Goal: Task Accomplishment & Management: Manage account settings

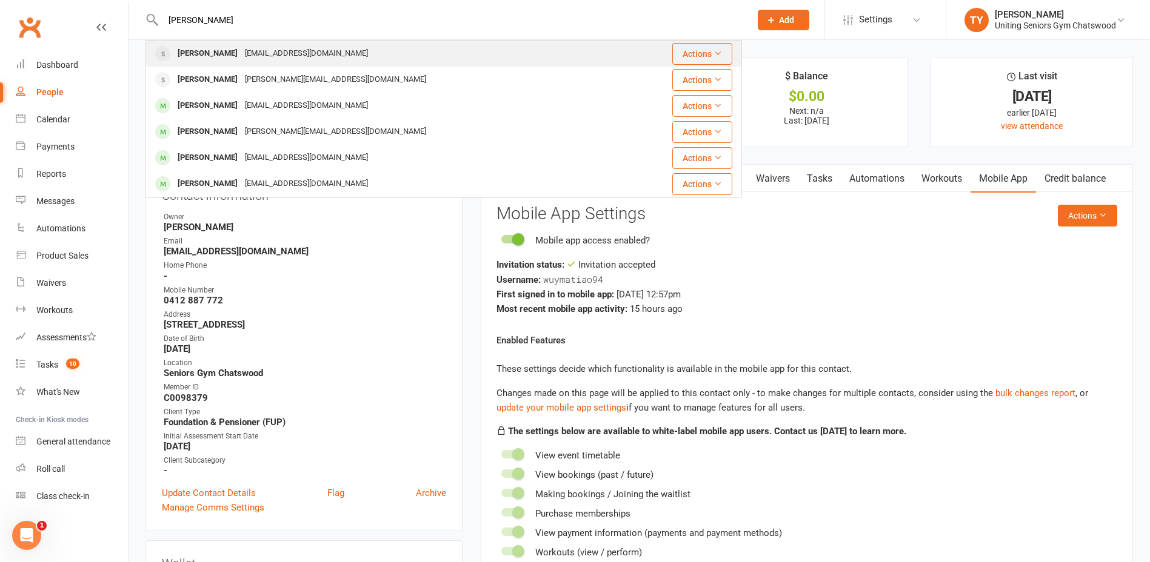
type input "[PERSON_NAME]"
click at [265, 50] on div "[EMAIL_ADDRESS][DOMAIN_NAME]" at bounding box center [306, 54] width 130 height 18
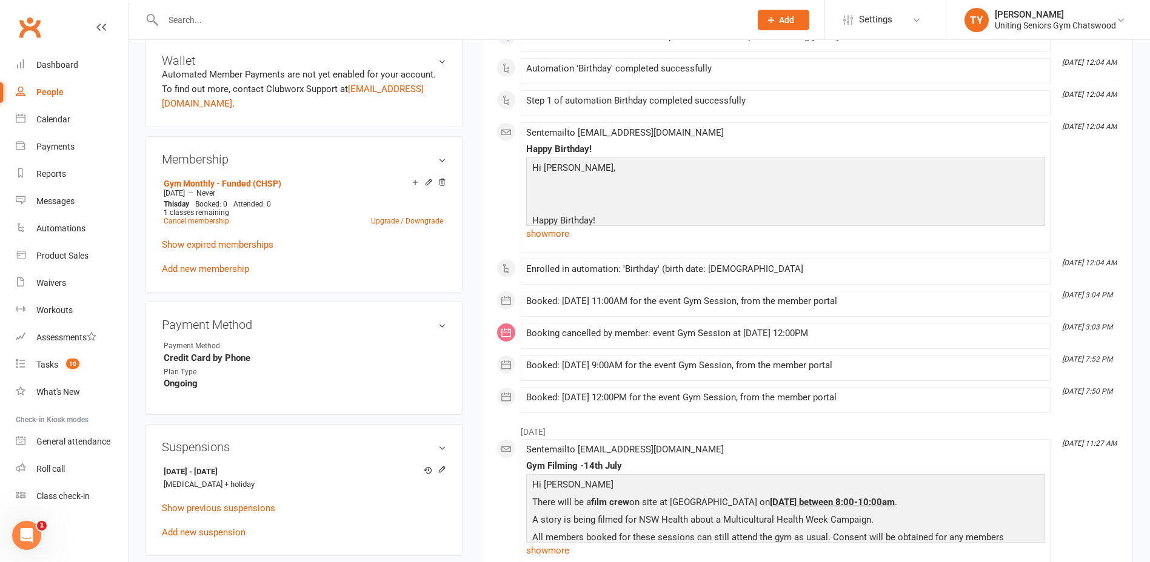
scroll to position [667, 0]
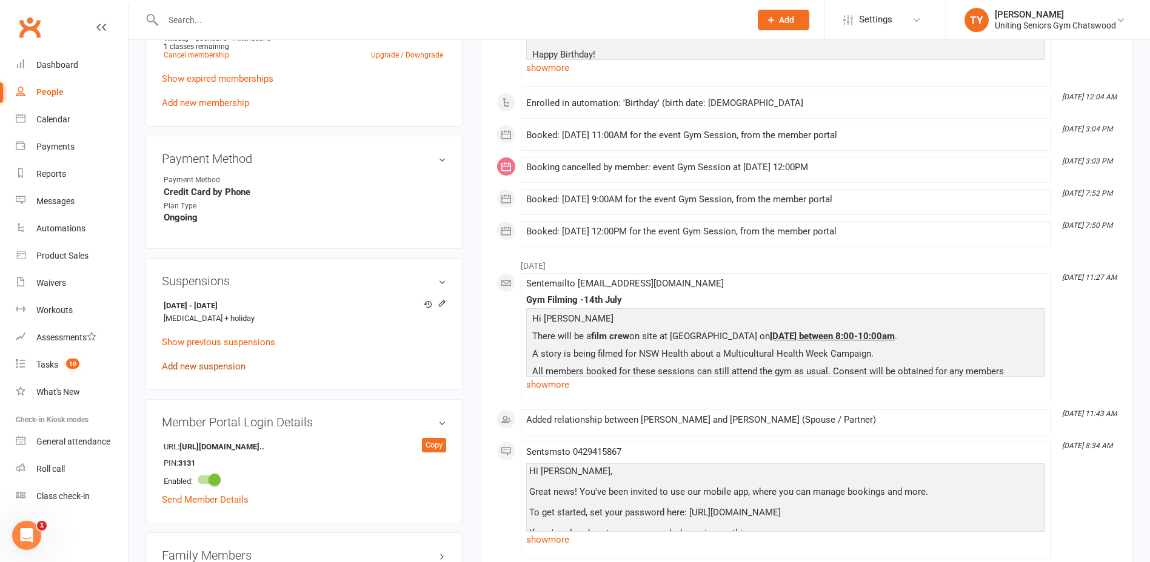
click at [218, 366] on link "Add new suspension" at bounding box center [204, 366] width 84 height 11
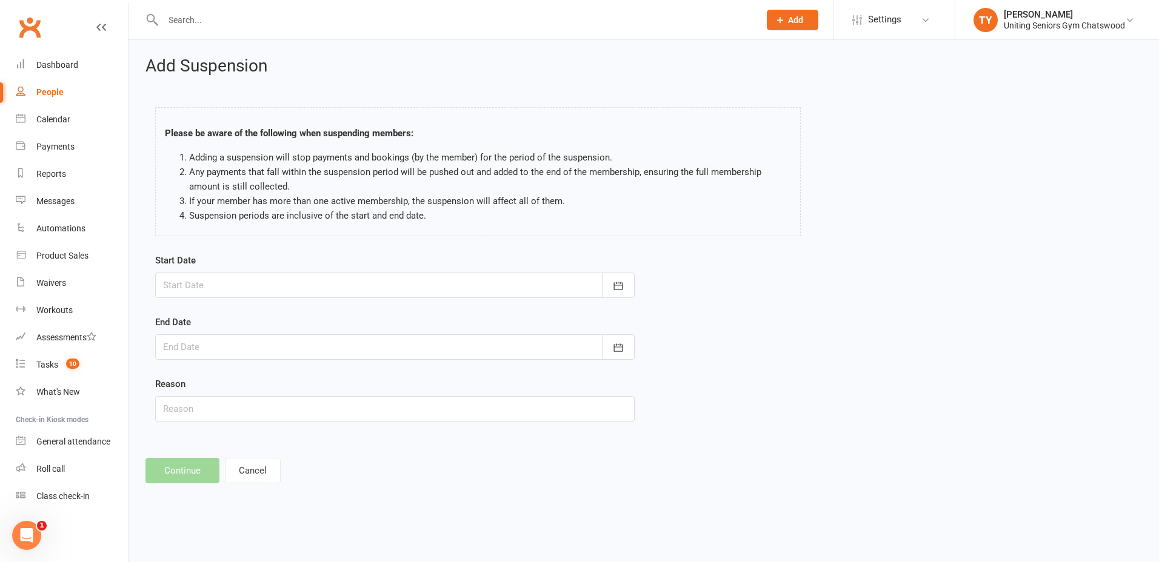
click at [237, 286] on div at bounding box center [394, 285] width 479 height 25
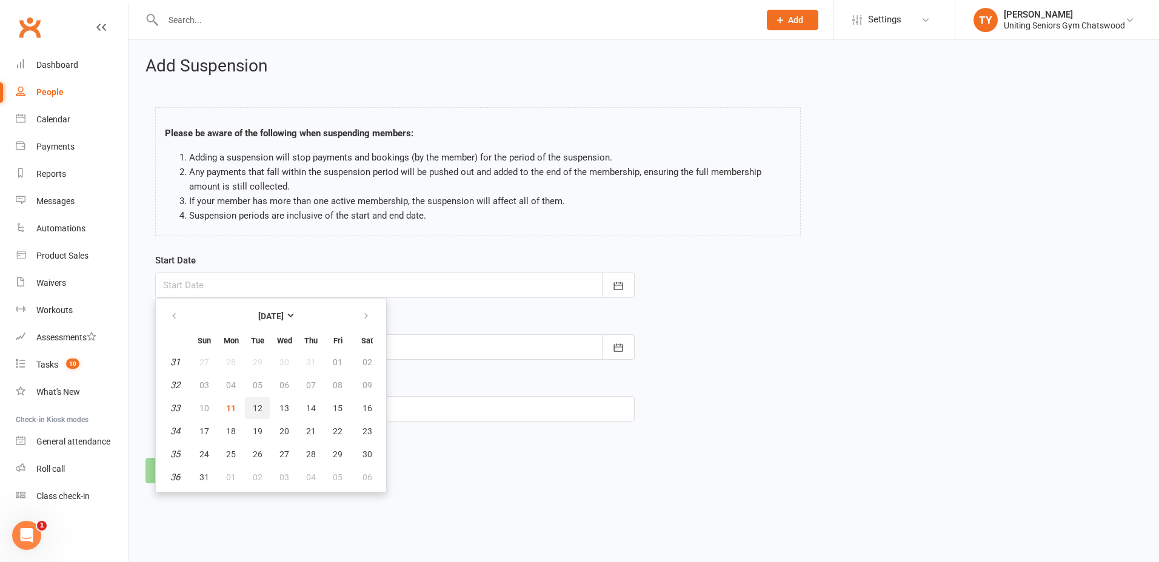
click at [260, 411] on span "12" at bounding box center [258, 409] width 10 height 10
type input "[DATE]"
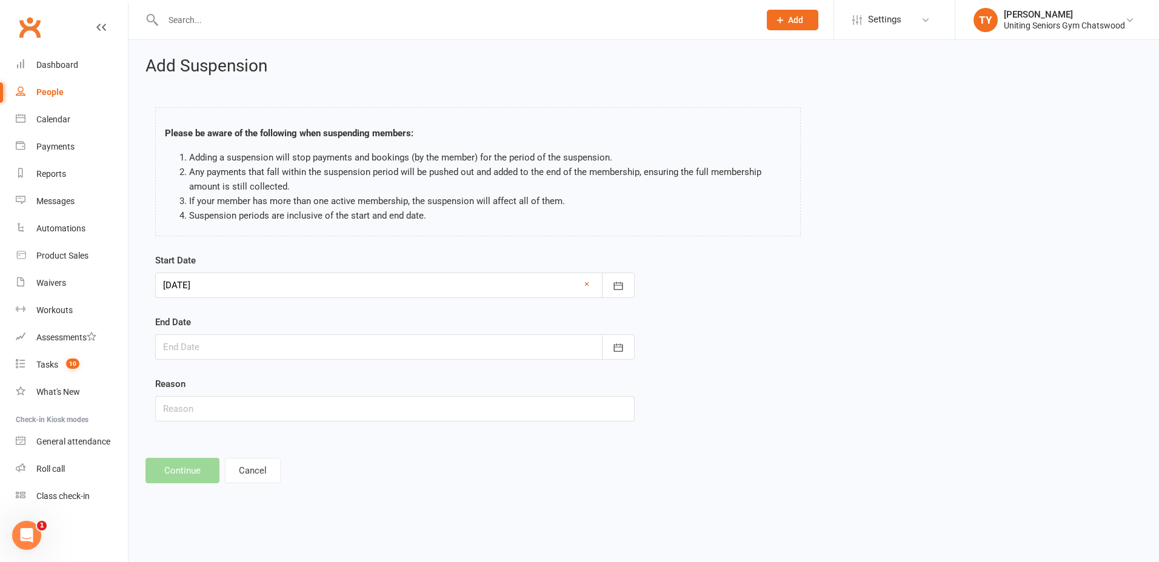
click at [267, 349] on div at bounding box center [394, 347] width 479 height 25
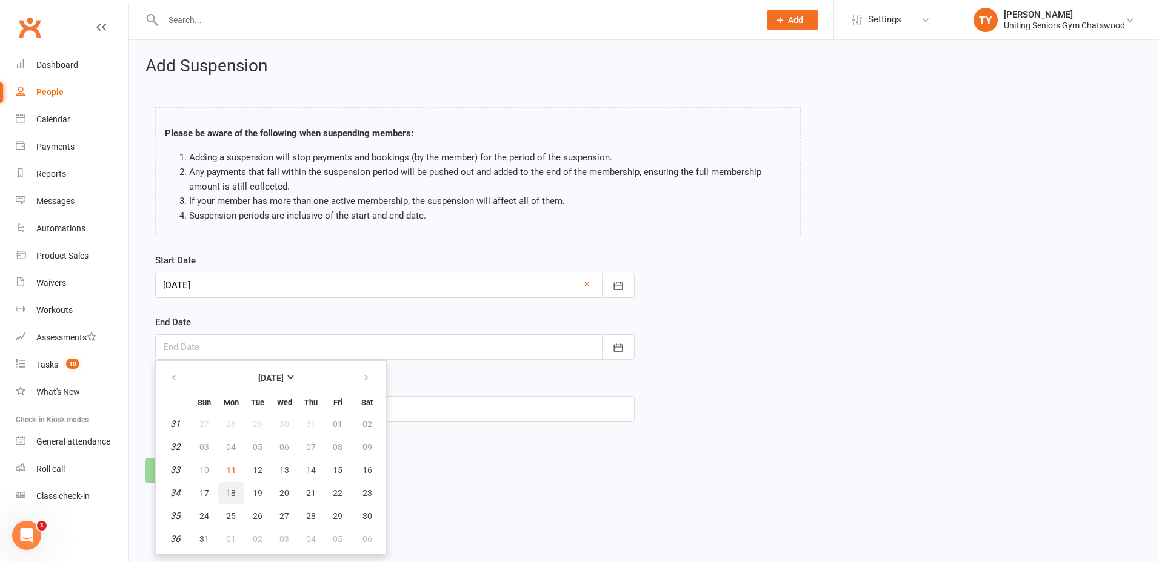
click at [233, 493] on span "18" at bounding box center [231, 494] width 10 height 10
type input "[DATE]"
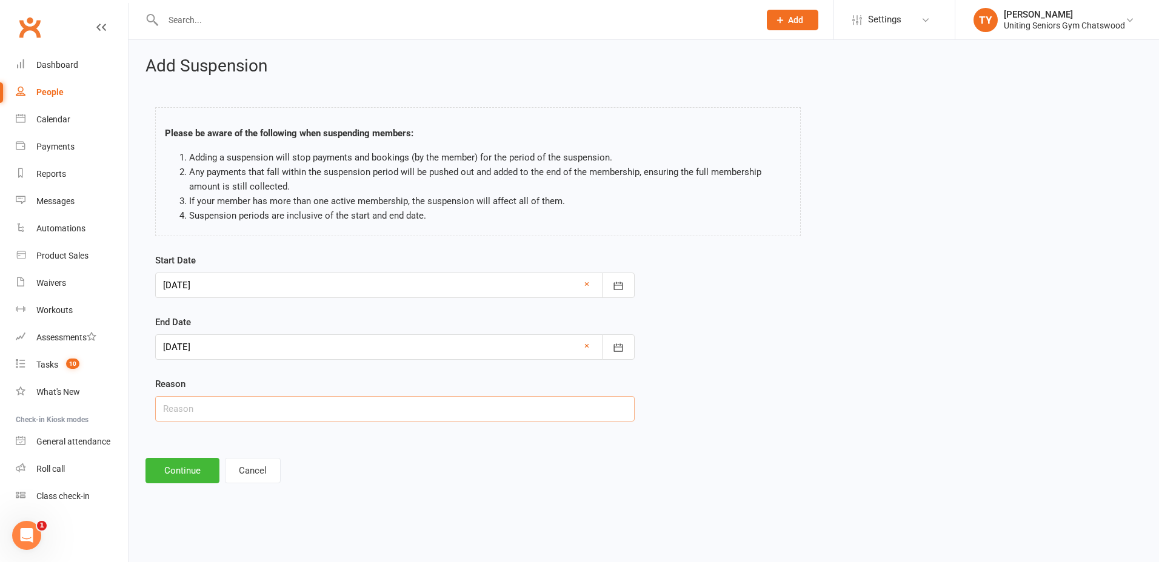
click at [244, 401] on input "text" at bounding box center [394, 408] width 479 height 25
type input "extend leave"
click at [187, 466] on button "Continue" at bounding box center [182, 470] width 74 height 25
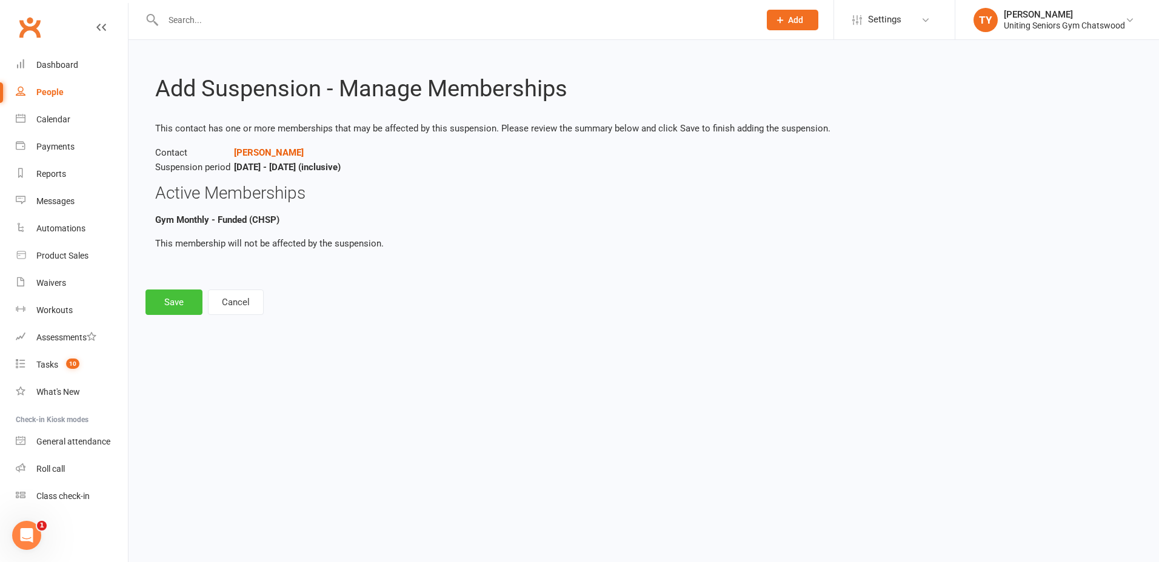
click at [187, 299] on button "Save" at bounding box center [173, 302] width 57 height 25
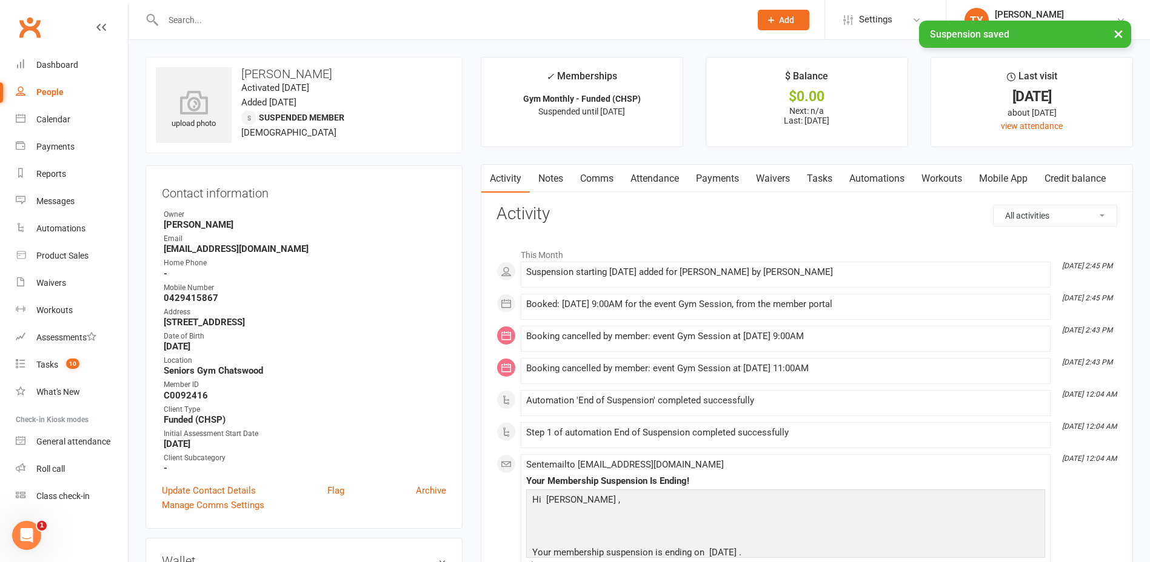
click at [210, 19] on input "text" at bounding box center [450, 20] width 582 height 17
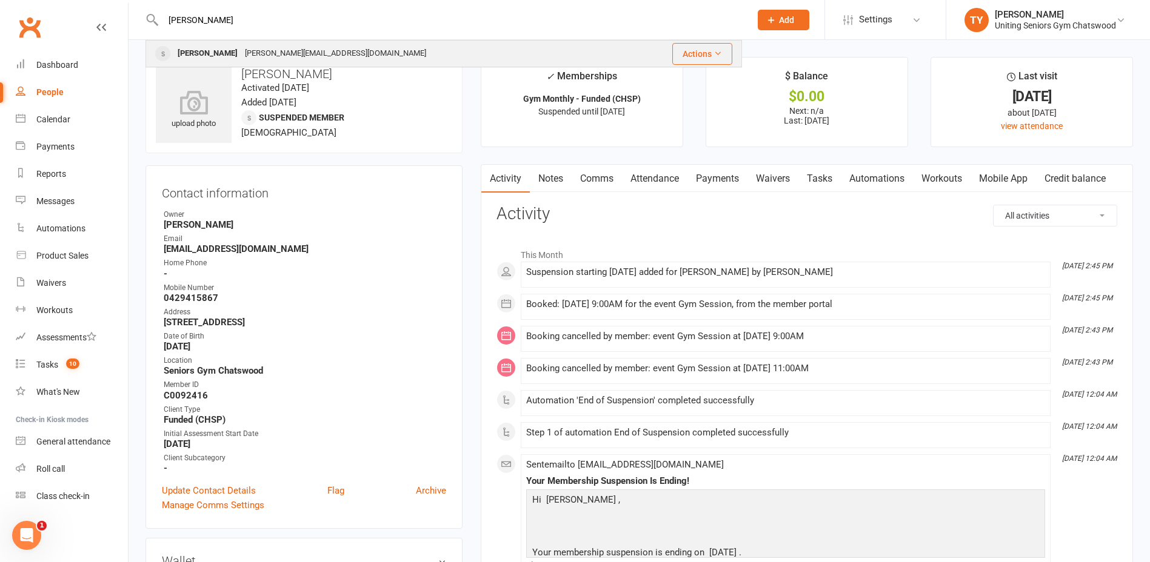
type input "[PERSON_NAME]"
click at [252, 55] on div "[PERSON_NAME][EMAIL_ADDRESS][DOMAIN_NAME]" at bounding box center [335, 54] width 189 height 18
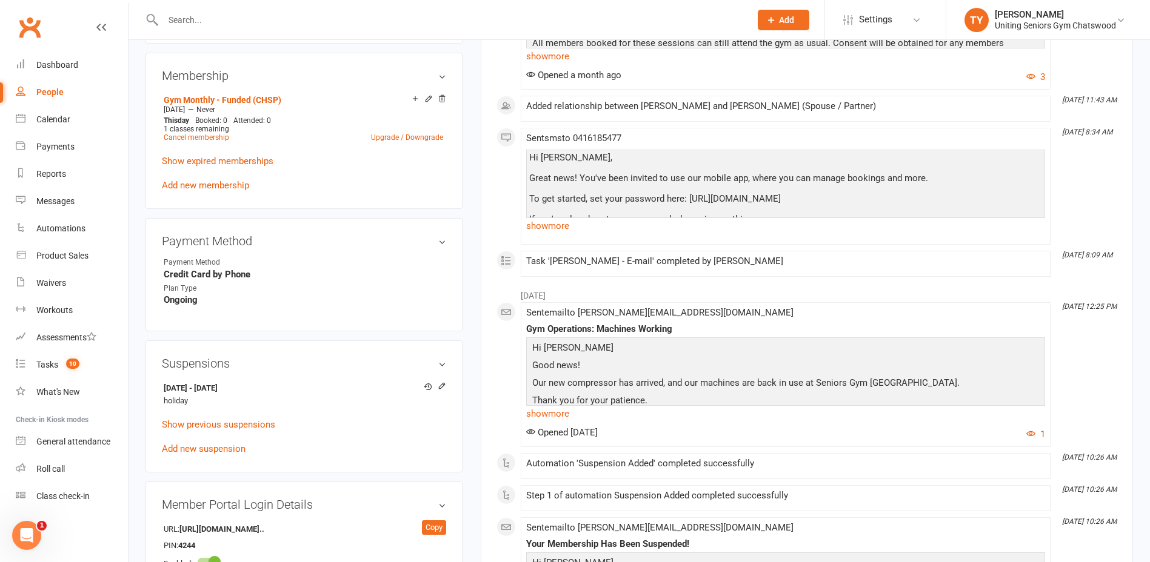
scroll to position [606, 0]
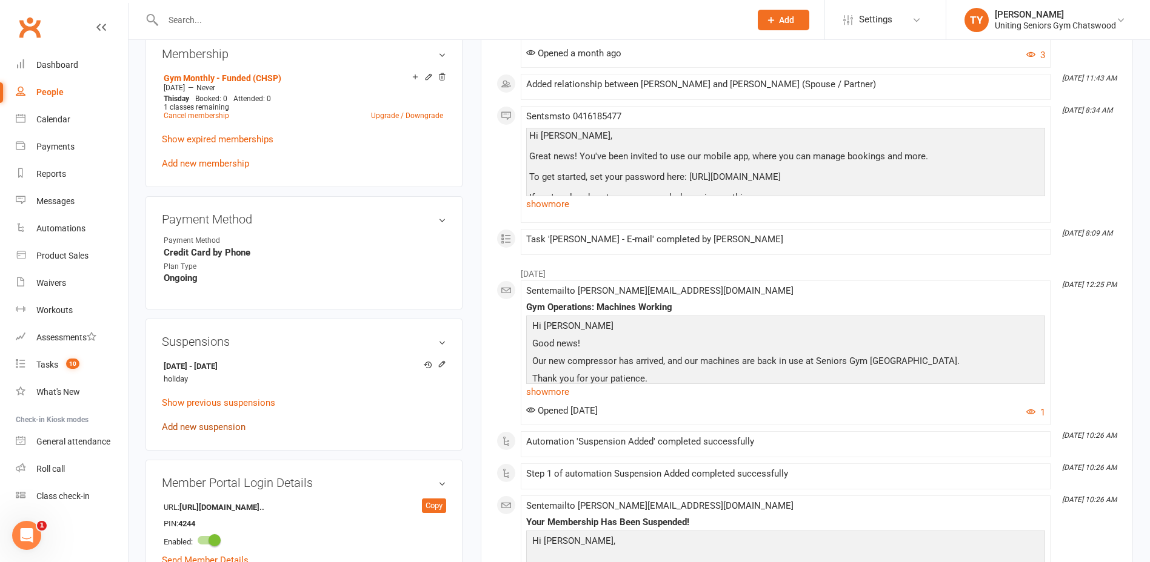
drag, startPoint x: 226, startPoint y: 424, endPoint x: 233, endPoint y: 424, distance: 7.3
click at [226, 424] on link "Add new suspension" at bounding box center [204, 427] width 84 height 11
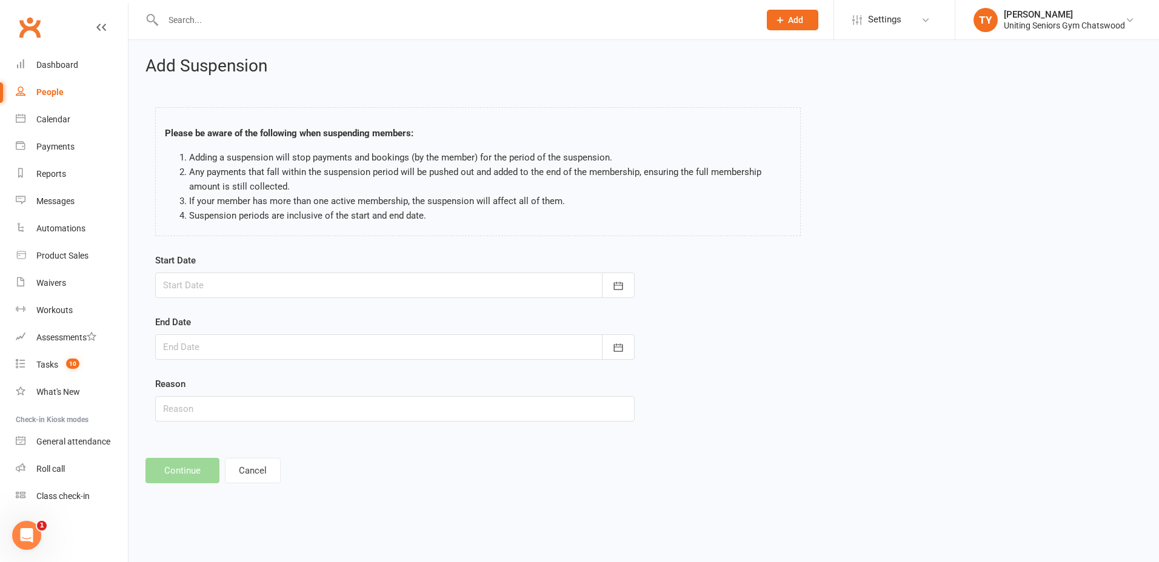
click at [283, 295] on div at bounding box center [394, 285] width 479 height 25
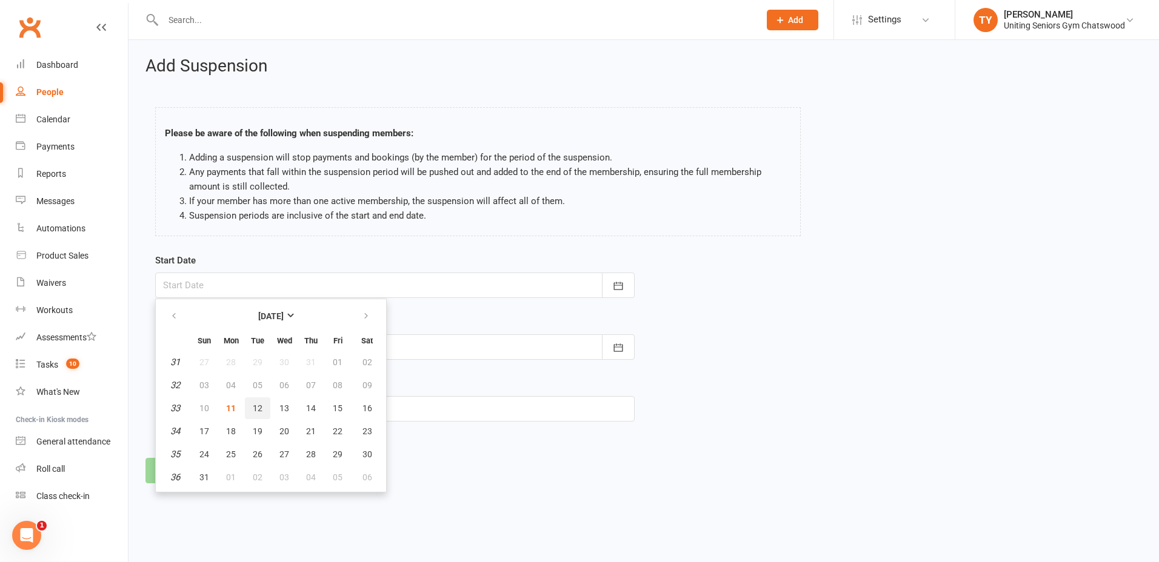
click at [267, 408] on button "12" at bounding box center [257, 409] width 25 height 22
type input "[DATE]"
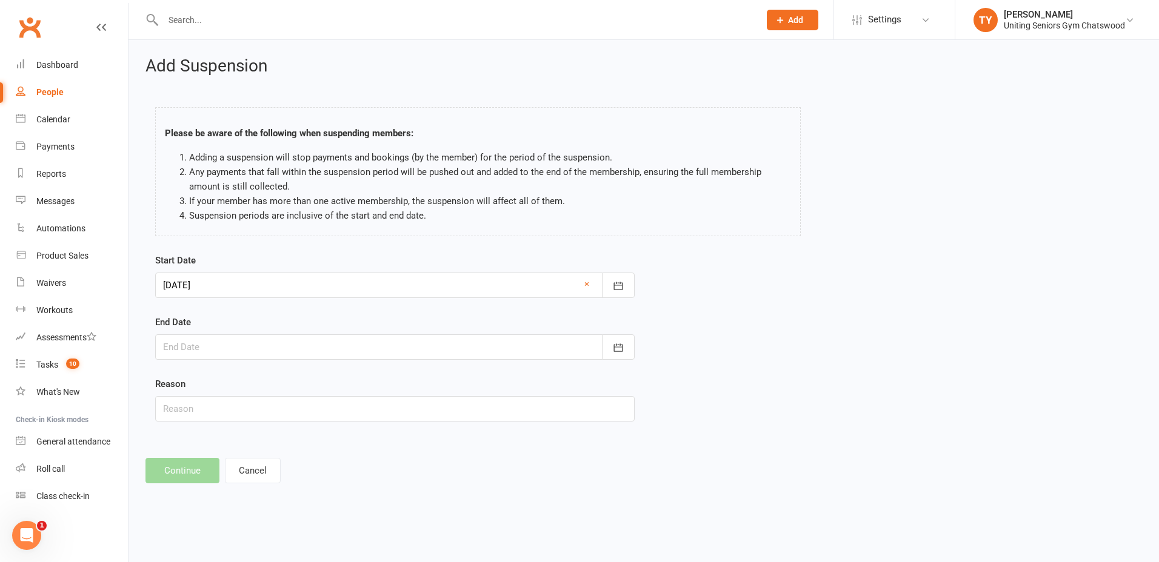
click at [219, 332] on div "End Date [DATE] Sun Mon Tue Wed Thu Fri Sat 31 27 28 29 30 31 01 02 32 03 04 05…" at bounding box center [394, 337] width 479 height 45
click at [233, 347] on div at bounding box center [394, 347] width 479 height 25
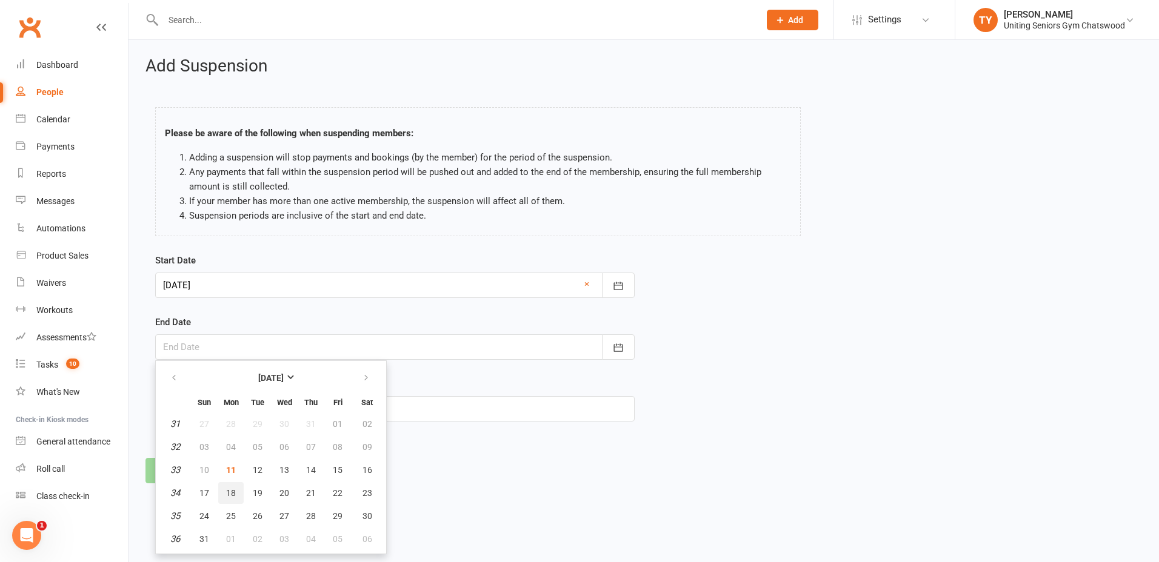
click at [236, 492] on button "18" at bounding box center [230, 493] width 25 height 22
type input "[DATE]"
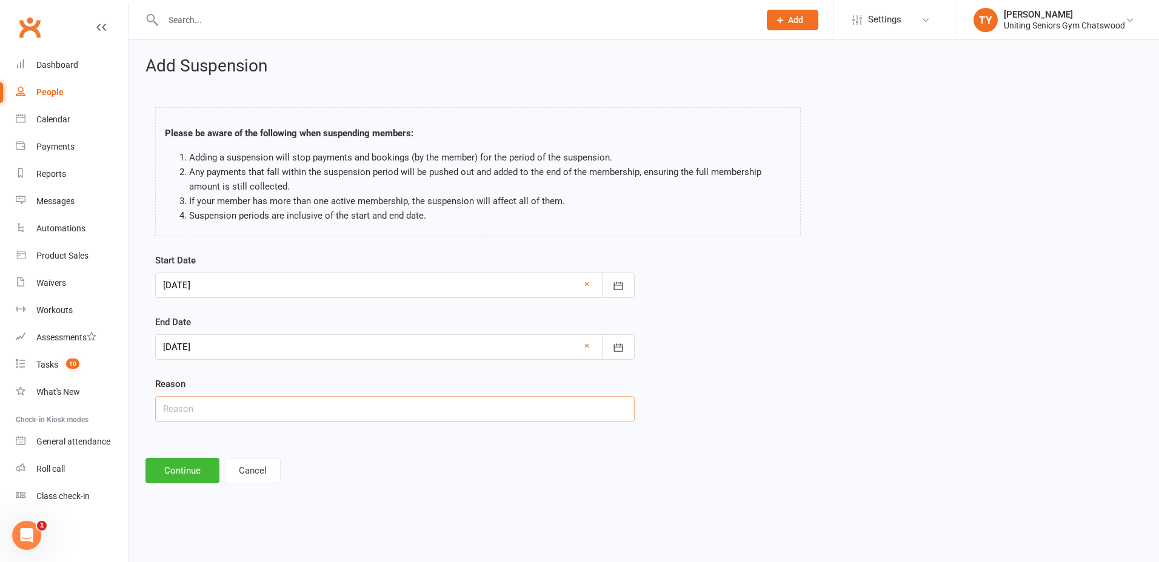
click at [216, 415] on input "text" at bounding box center [394, 408] width 479 height 25
type input "extend leave"
click at [205, 475] on button "Continue" at bounding box center [182, 470] width 74 height 25
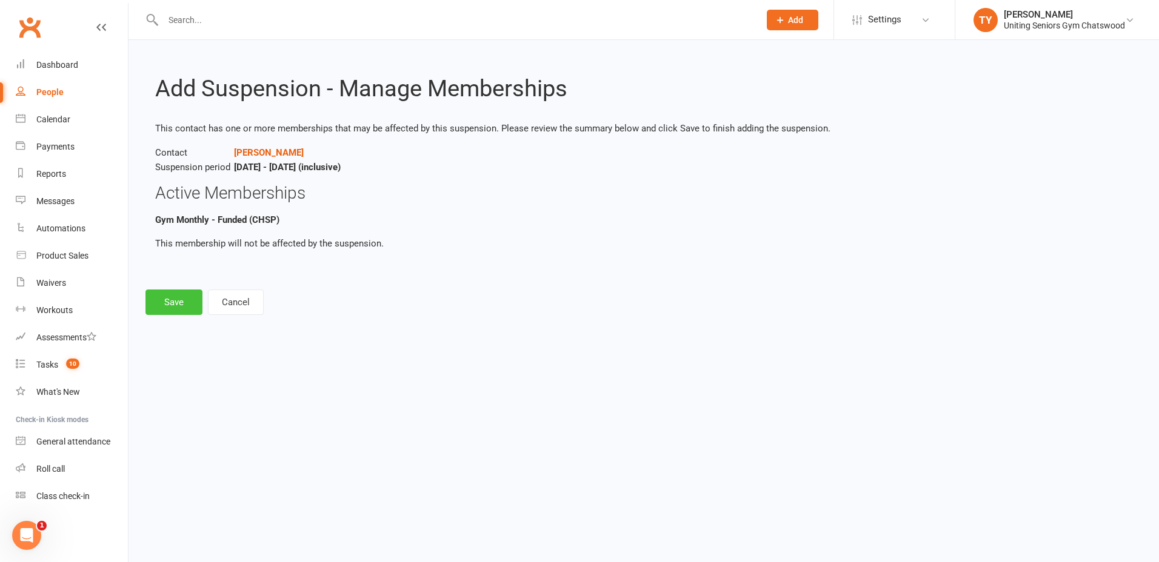
click at [189, 307] on button "Save" at bounding box center [173, 302] width 57 height 25
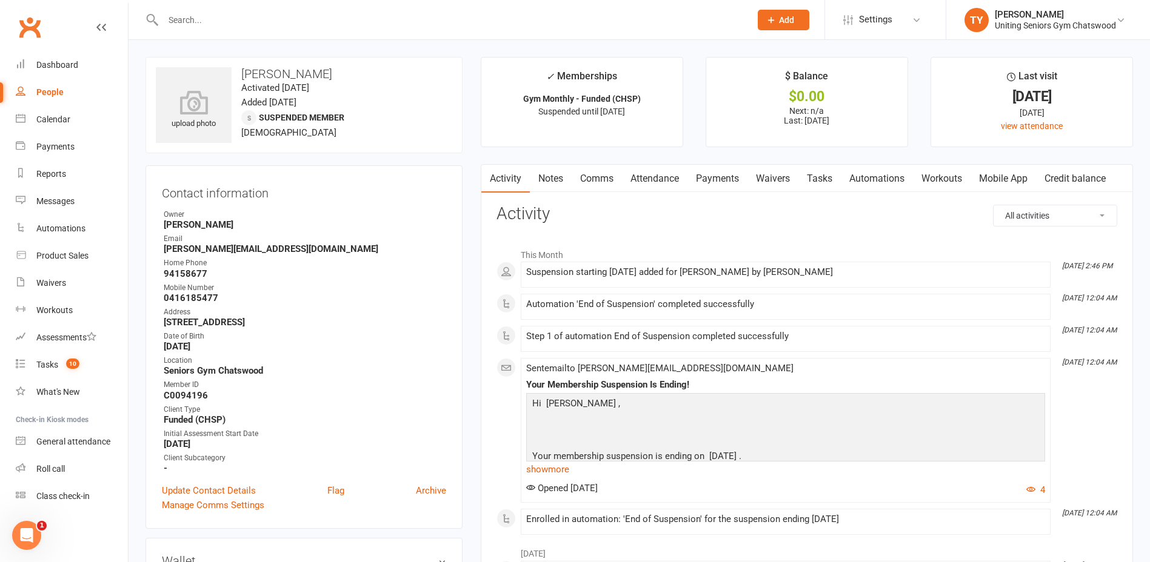
click at [197, 21] on input "text" at bounding box center [450, 20] width 582 height 17
